Goal: Find specific page/section: Locate item on page

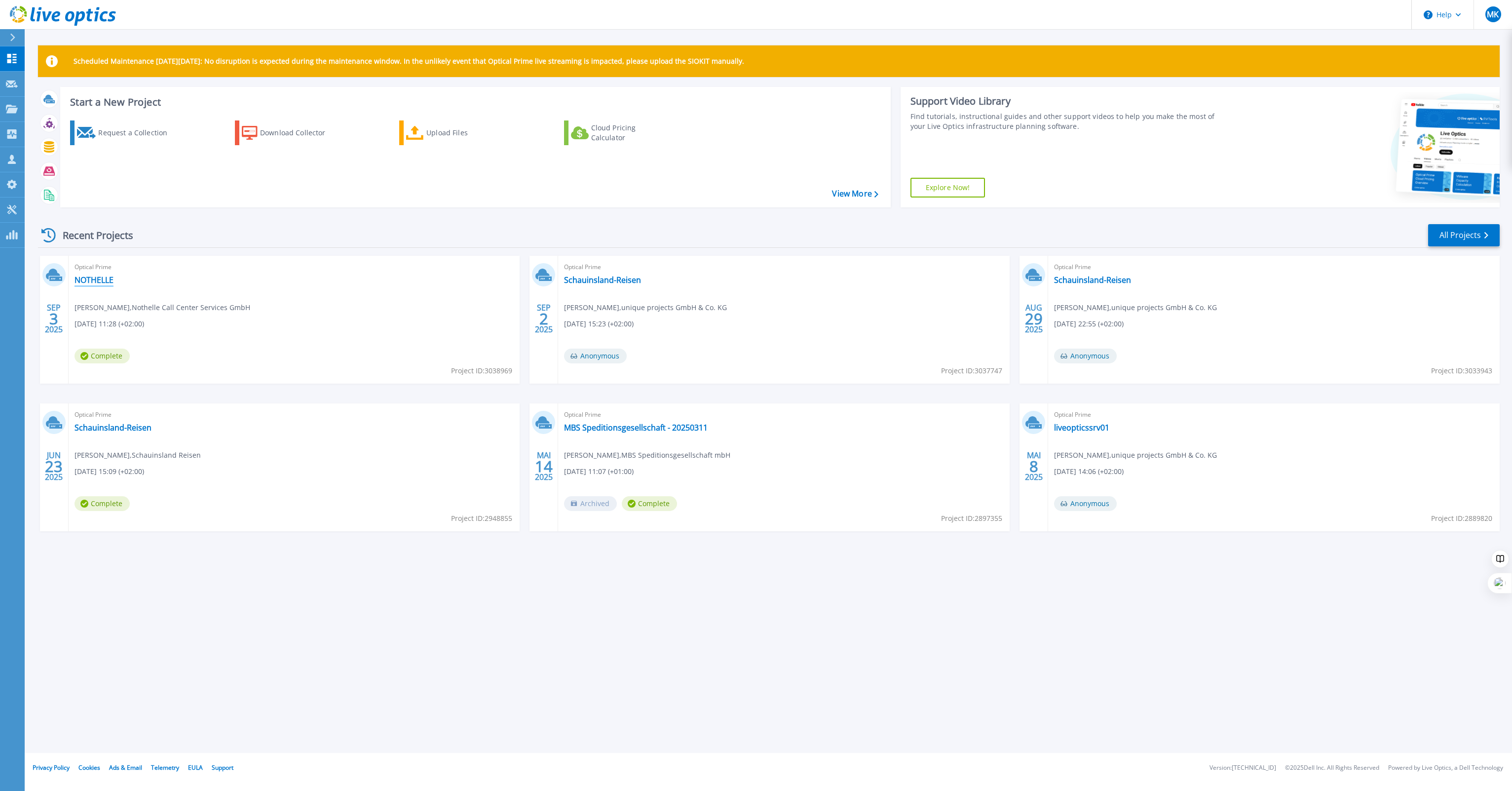
click at [91, 281] on link "NOTHELLE" at bounding box center [94, 280] width 39 height 10
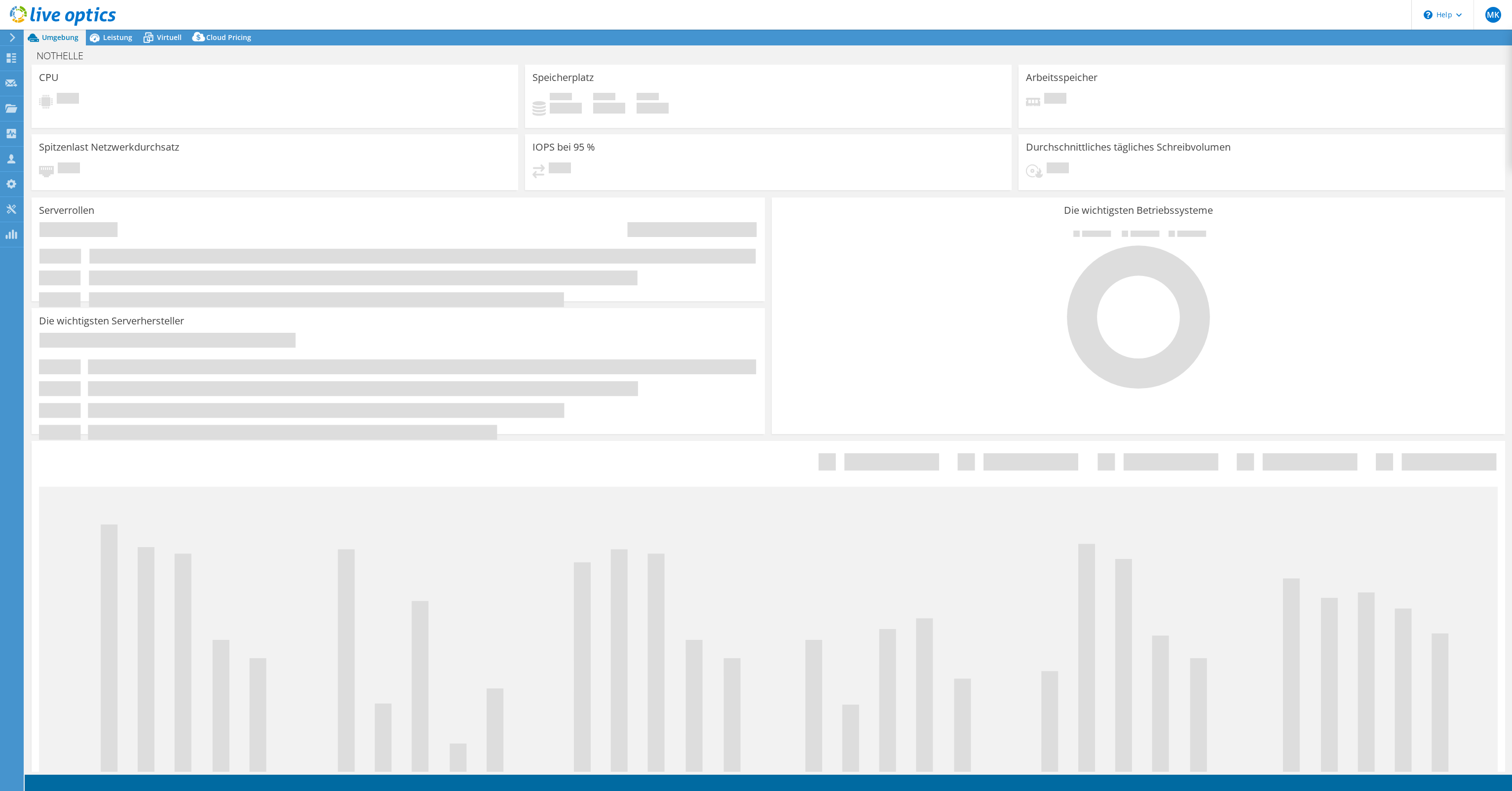
select select "USD"
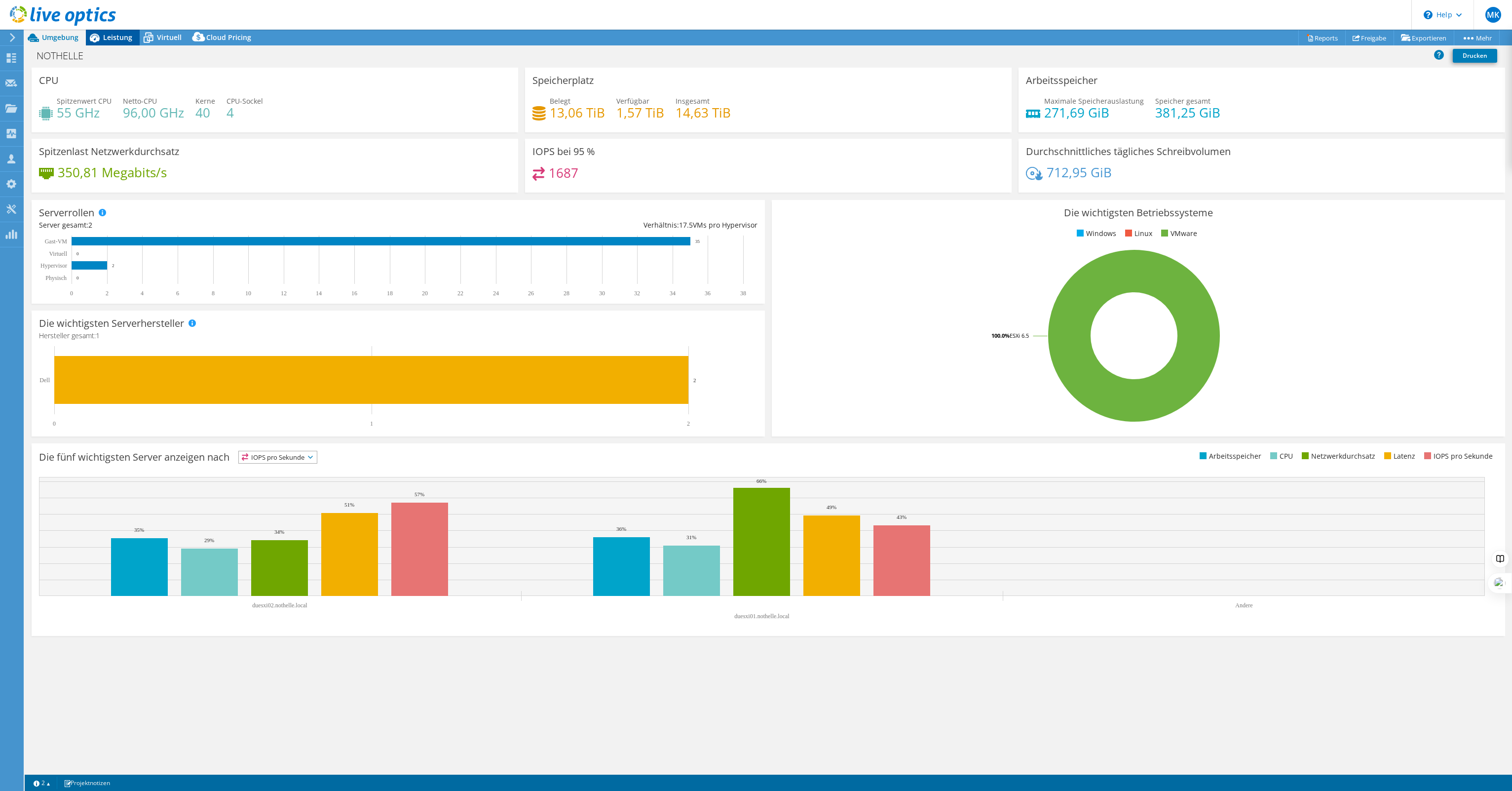
click at [113, 37] on span "Leistung" at bounding box center [118, 37] width 29 height 9
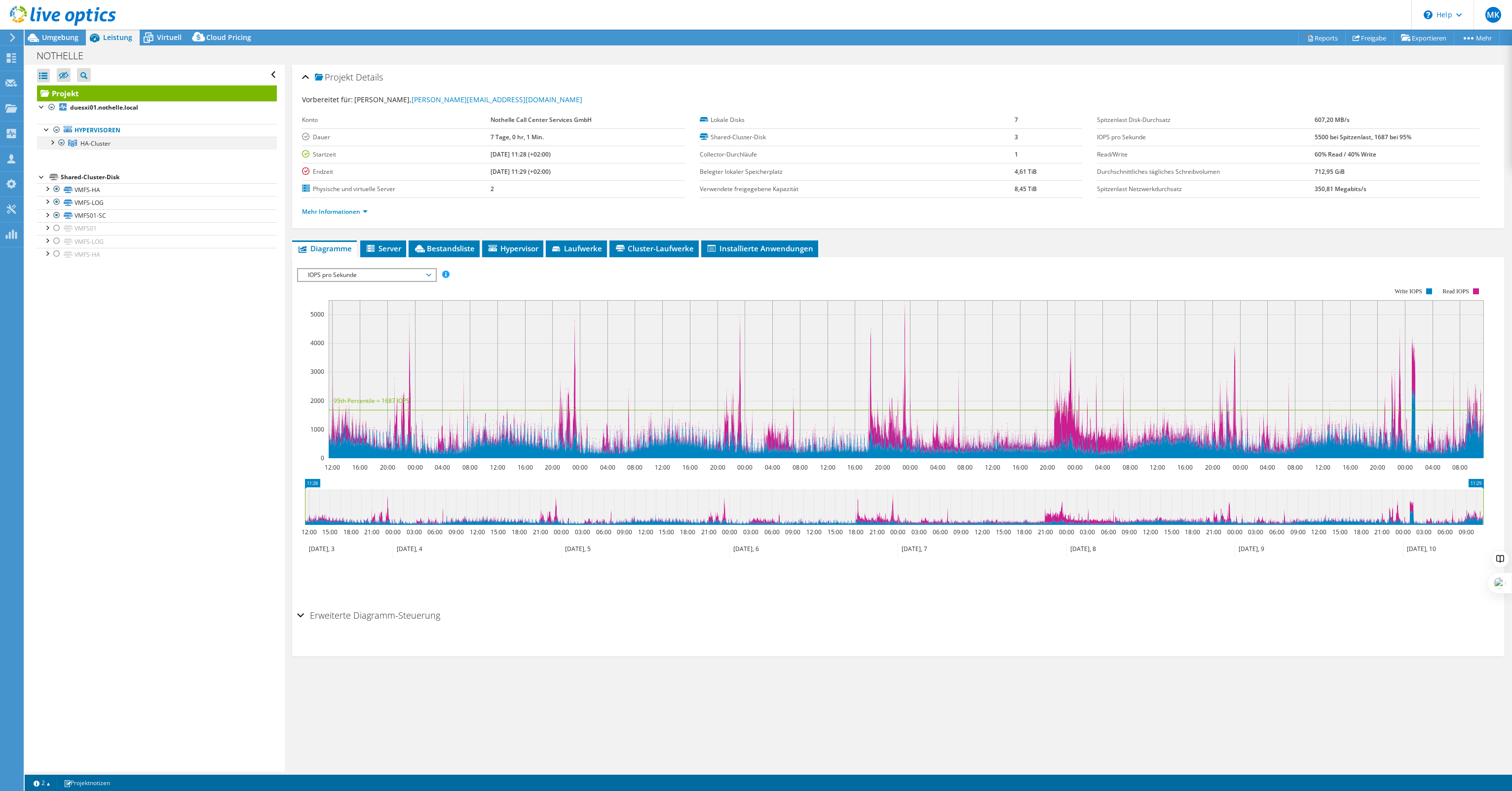
click at [53, 144] on div at bounding box center [52, 142] width 10 height 10
click at [64, 35] on span "Umgebung" at bounding box center [60, 37] width 36 height 9
